Goal: Task Accomplishment & Management: Manage account settings

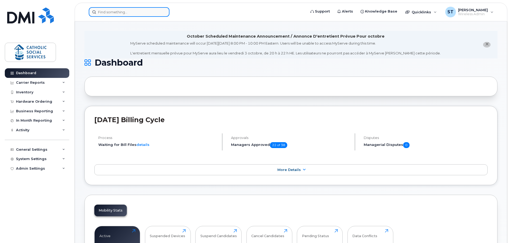
click at [116, 11] on input at bounding box center [129, 12] width 81 height 10
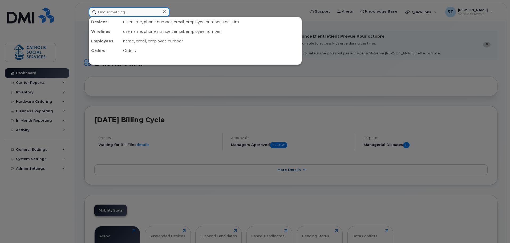
paste input "(780) 870-1894"
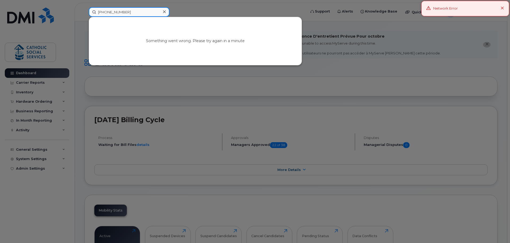
type input "(780) 870-1894"
click at [501, 8] on icon at bounding box center [501, 8] width 3 height 3
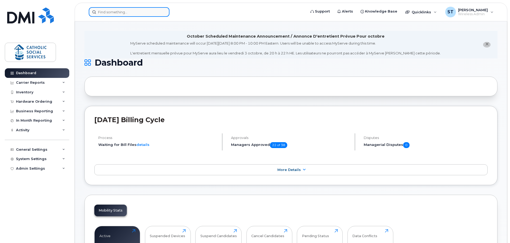
click at [118, 11] on input at bounding box center [129, 12] width 81 height 10
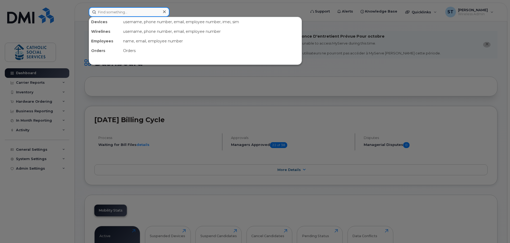
paste input "(780) 870-1894"
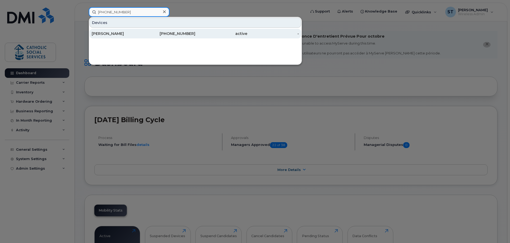
type input "(780) 870-1894"
click at [101, 31] on div "[PERSON_NAME]" at bounding box center [118, 33] width 52 height 5
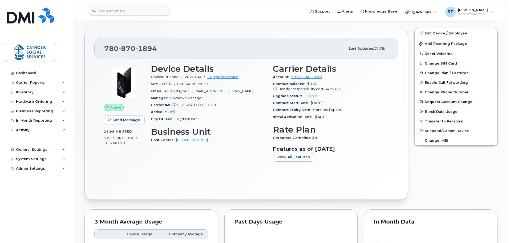
scroll to position [186, 0]
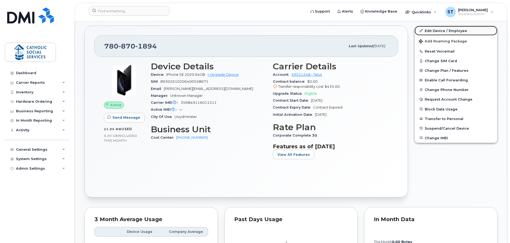
click at [438, 31] on link "Edit Device / Employee" at bounding box center [455, 31] width 83 height 10
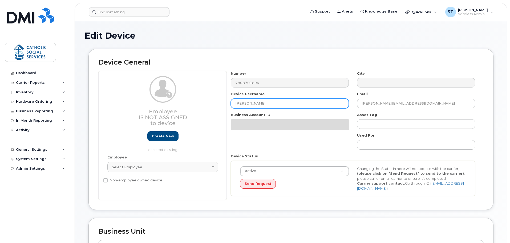
drag, startPoint x: 267, startPoint y: 102, endPoint x: 216, endPoint y: 103, distance: 50.6
click at [216, 103] on div "Employee Is not assigned to device Create new or select existing Employee Selec…" at bounding box center [290, 135] width 385 height 129
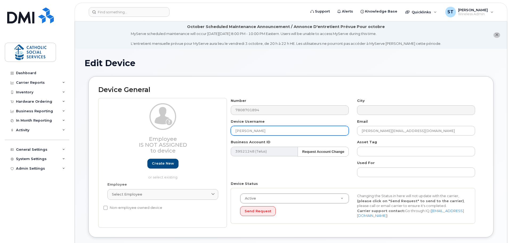
paste input "(780) 870-1894"
drag, startPoint x: 252, startPoint y: 129, endPoint x: 220, endPoint y: 125, distance: 33.0
click at [220, 126] on div "Employee Is not assigned to device Create new or select existing Employee Selec…" at bounding box center [290, 162] width 385 height 129
type input "[PERSON_NAME]"
click at [276, 130] on input "[PERSON_NAME]" at bounding box center [290, 131] width 118 height 10
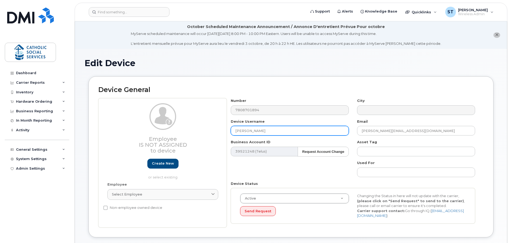
drag, startPoint x: 276, startPoint y: 130, endPoint x: 225, endPoint y: 131, distance: 50.3
click at [225, 131] on div "Employee Is not assigned to device Create new or select existing Employee Selec…" at bounding box center [290, 162] width 385 height 129
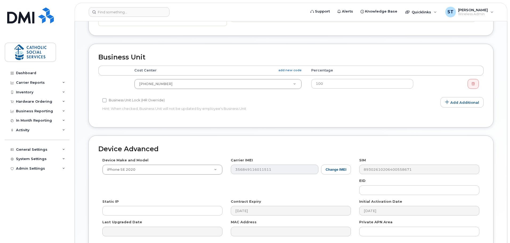
scroll to position [253, 0]
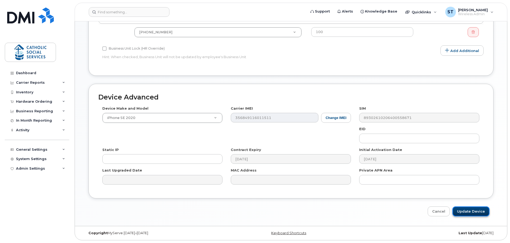
click at [467, 209] on input "Update Device" at bounding box center [470, 211] width 37 height 10
type input "Saving..."
